Goal: Book appointment/travel/reservation

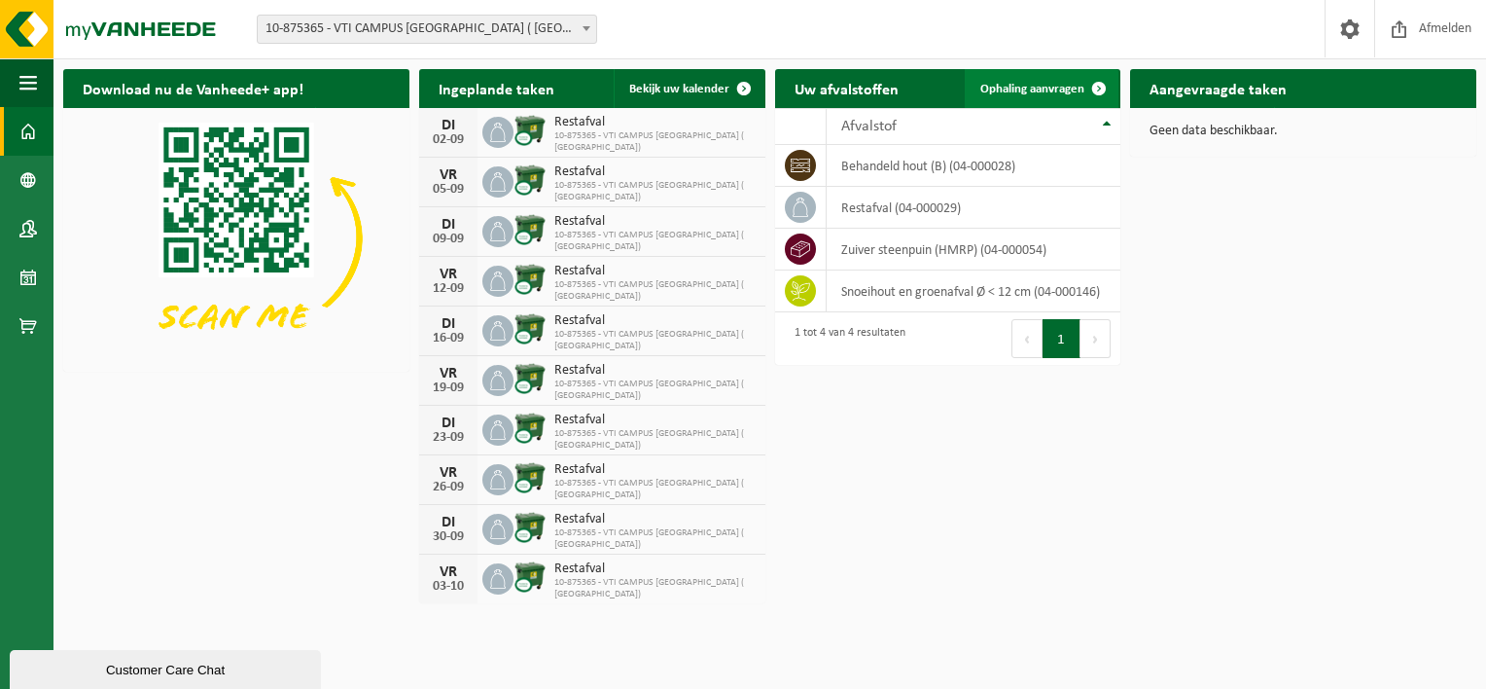
click at [1027, 90] on span "Ophaling aanvragen" at bounding box center [1033, 89] width 104 height 13
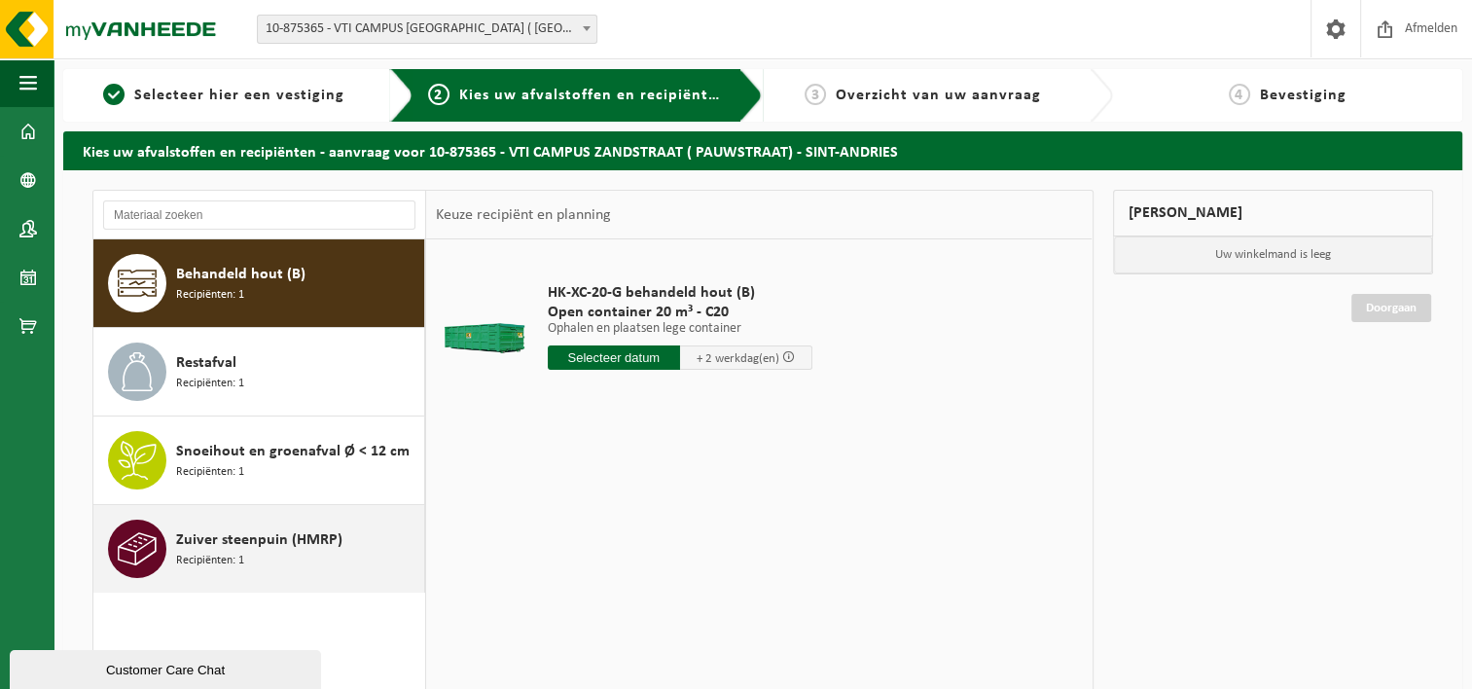
click at [214, 542] on span "Zuiver steenpuin (HMRP)" at bounding box center [259, 539] width 166 height 23
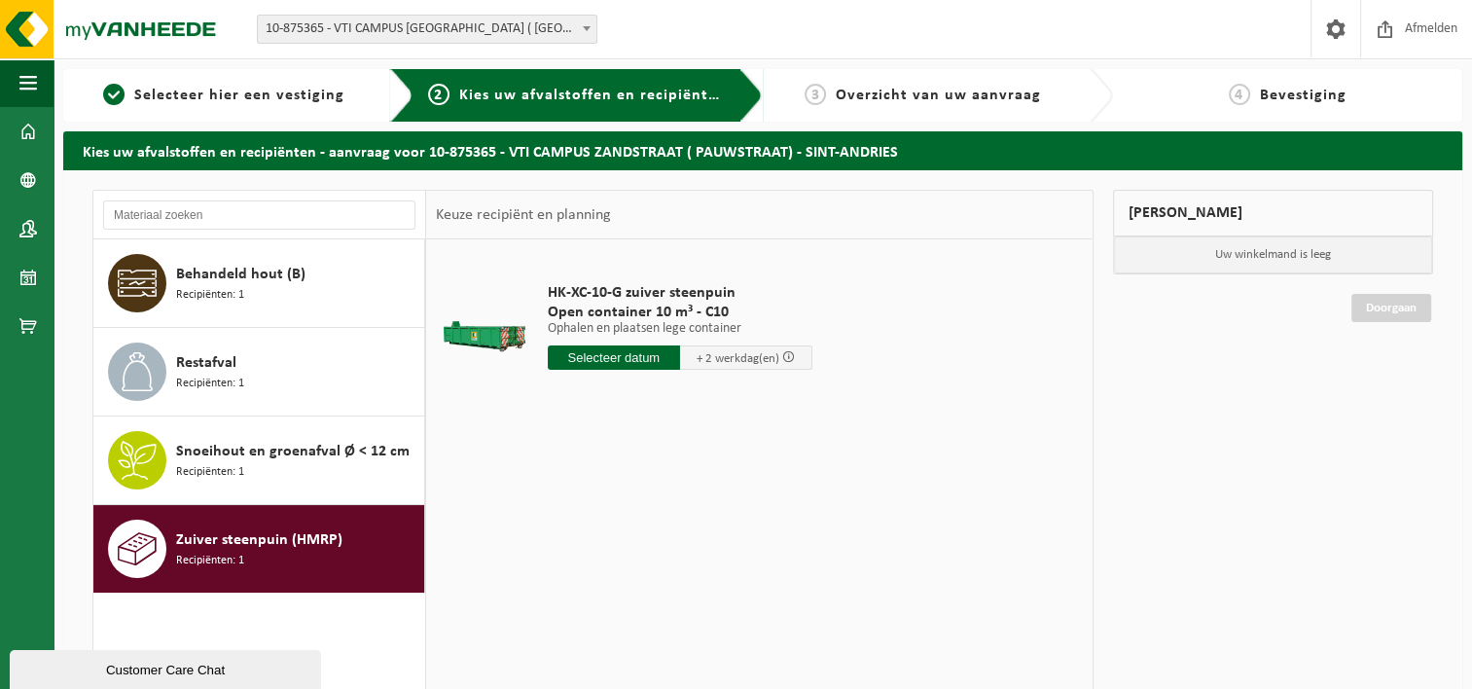
click at [631, 350] on input "text" at bounding box center [614, 357] width 132 height 24
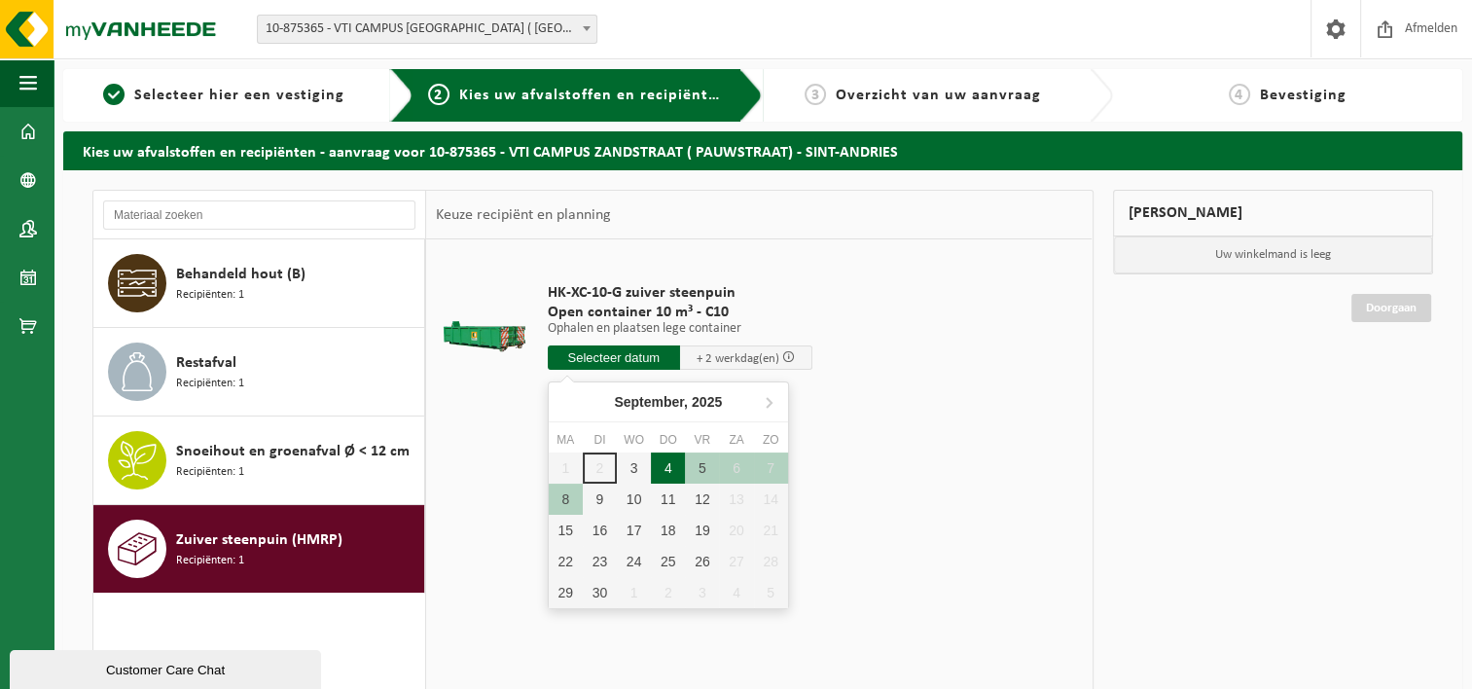
click at [667, 467] on div "4" at bounding box center [668, 467] width 34 height 31
type input "Van 2025-09-04"
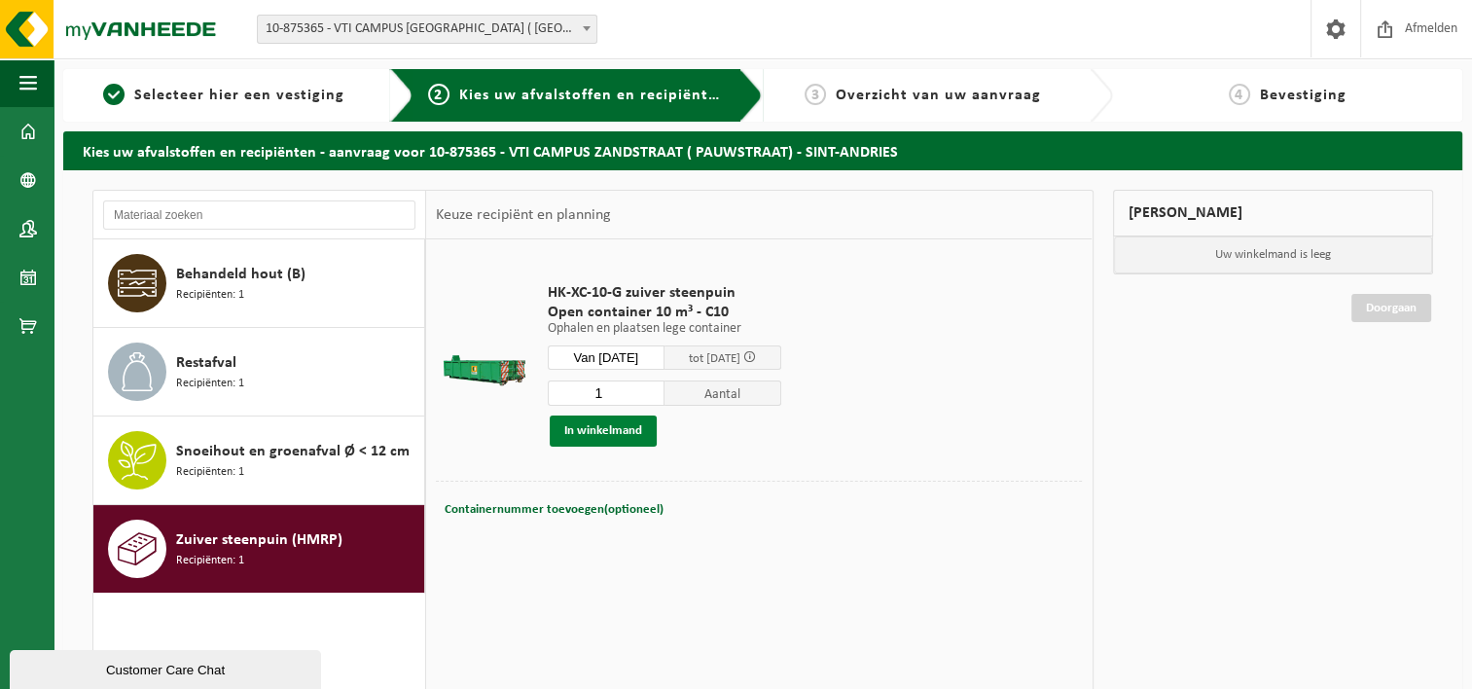
click at [600, 432] on button "In winkelmand" at bounding box center [603, 430] width 107 height 31
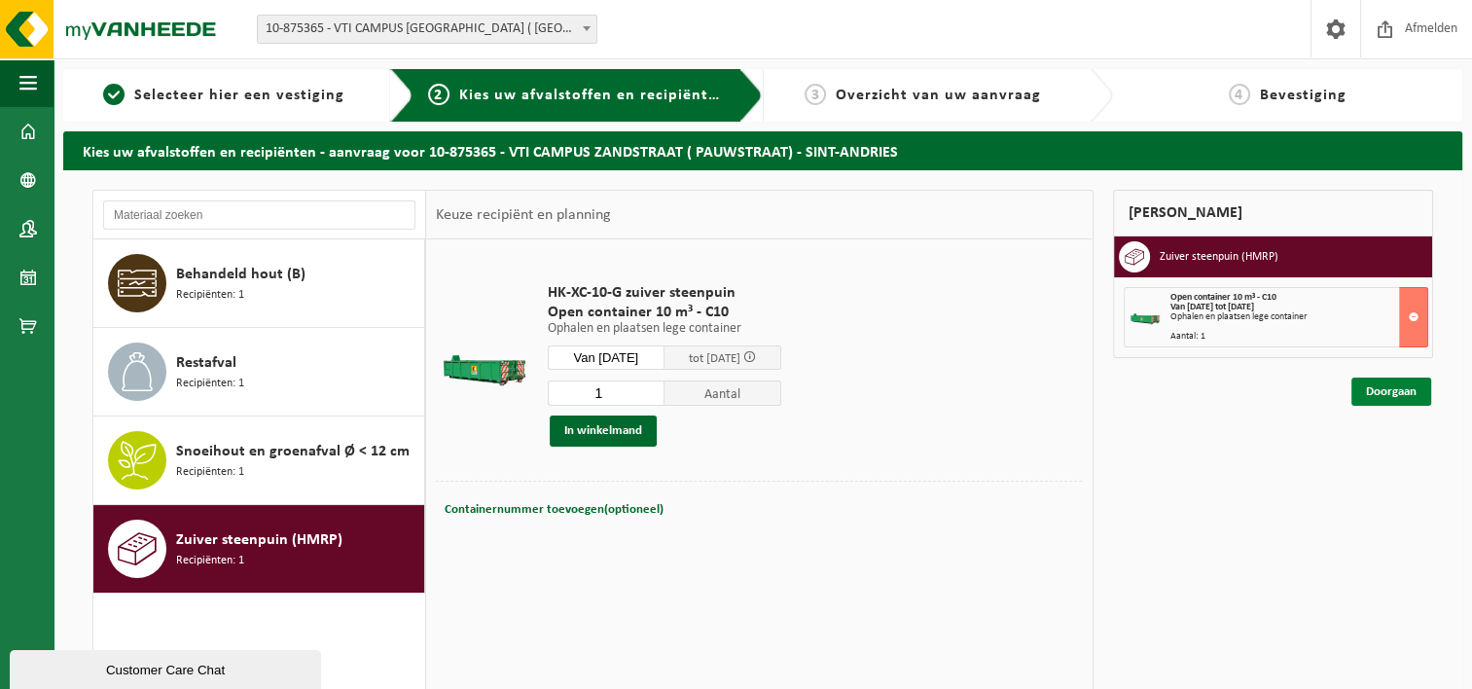
click at [1393, 393] on link "Doorgaan" at bounding box center [1391, 391] width 80 height 28
